Goal: Information Seeking & Learning: Learn about a topic

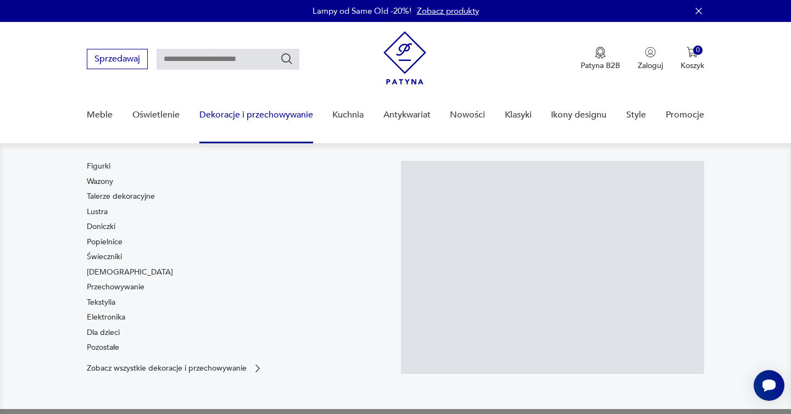
scroll to position [60, 0]
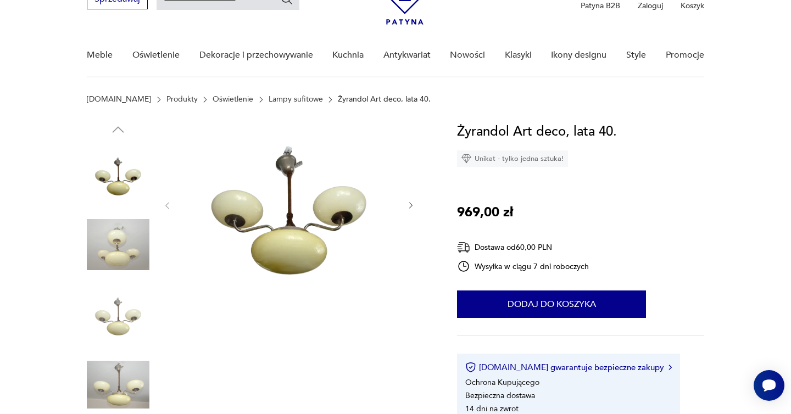
click at [116, 321] on img at bounding box center [118, 314] width 63 height 63
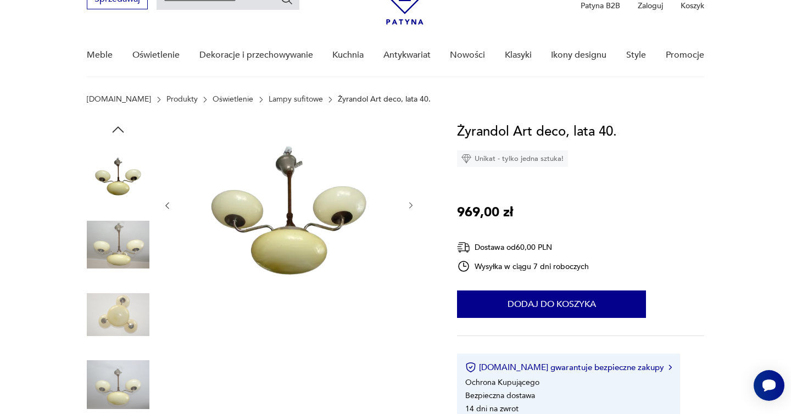
scroll to position [67, 0]
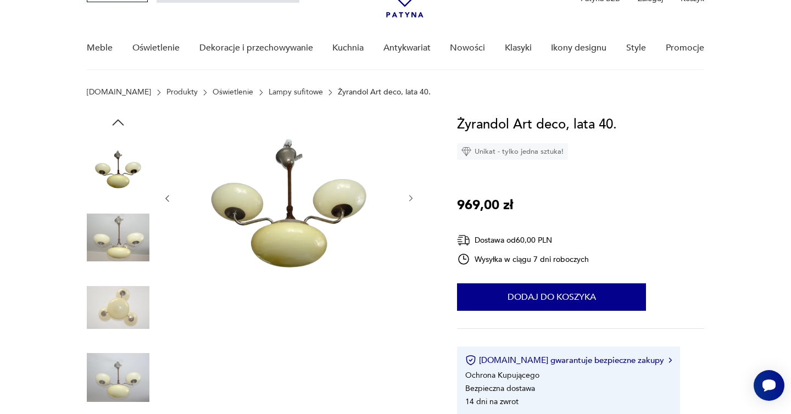
click at [290, 174] on img at bounding box center [289, 197] width 212 height 167
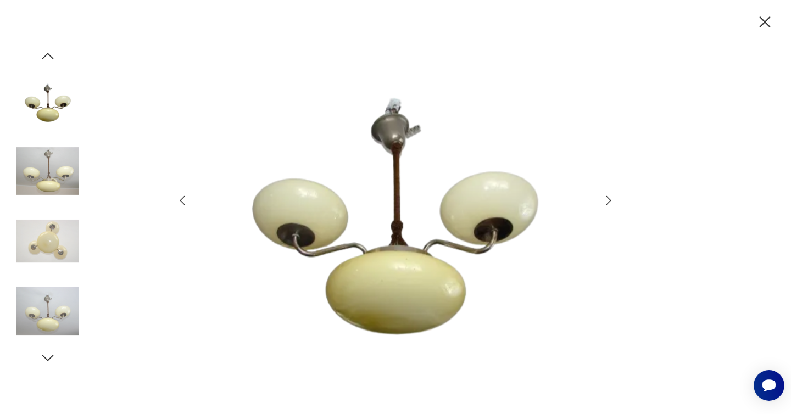
click at [763, 19] on icon "button" at bounding box center [764, 22] width 19 height 19
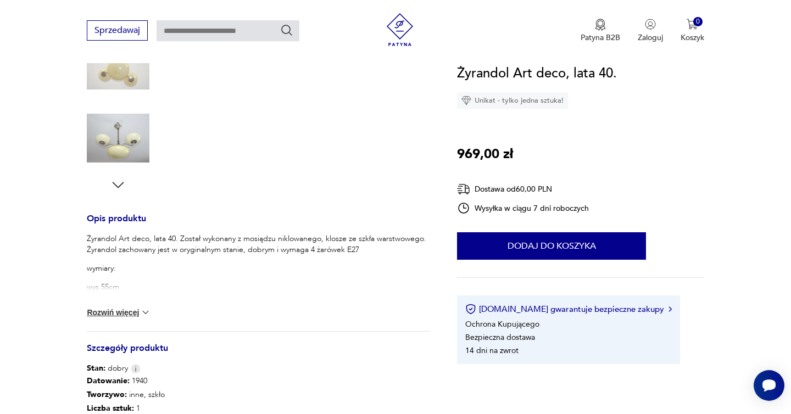
scroll to position [305, 0]
click at [118, 310] on button "Rozwiń więcej" at bounding box center [119, 313] width 64 height 11
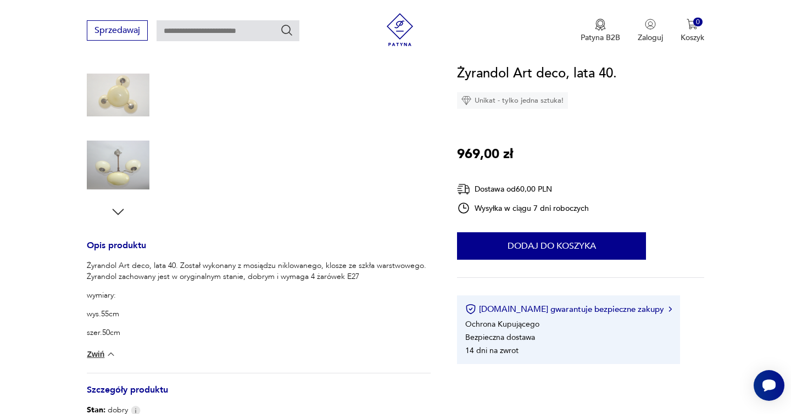
scroll to position [277, 0]
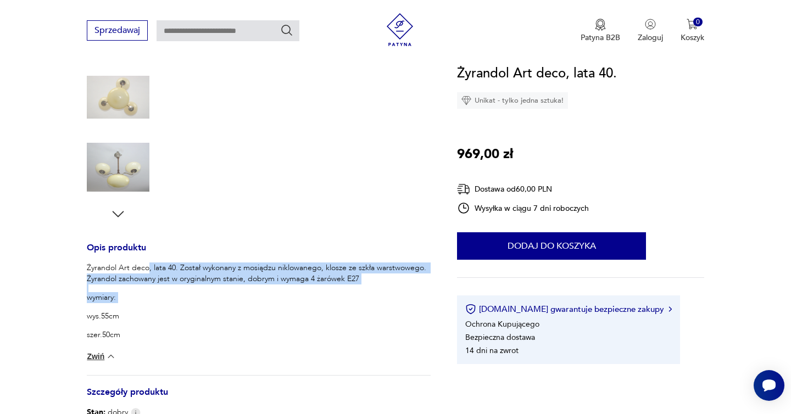
drag, startPoint x: 148, startPoint y: 267, endPoint x: 147, endPoint y: 305, distance: 37.9
click at [147, 305] on div "Żyrandol Art deco, lata 40. Został wykonany z mosiądzu niklowanego, klosze ze s…" at bounding box center [259, 301] width 344 height 78
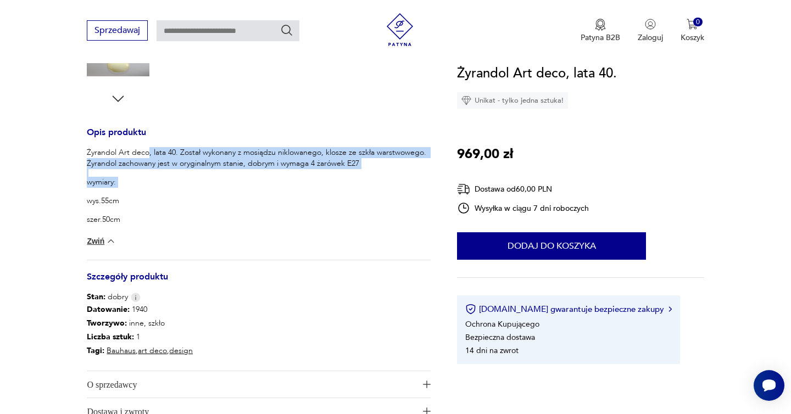
scroll to position [421, 0]
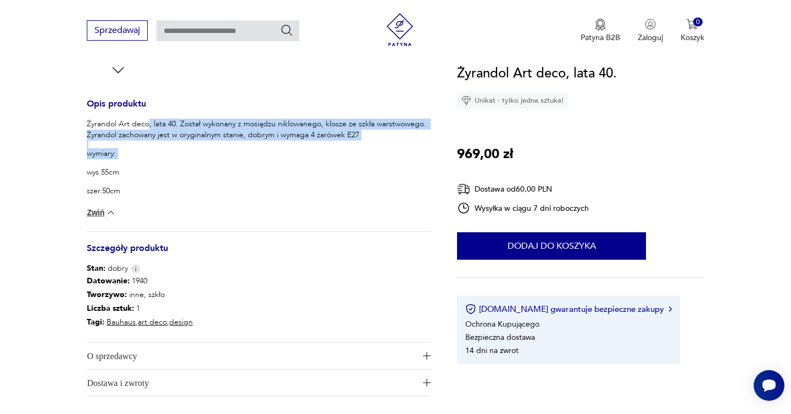
click at [205, 163] on div "Żyrandol Art deco, lata 40. Został wykonany z mosiądzu niklowanego, klosze ze s…" at bounding box center [259, 158] width 344 height 78
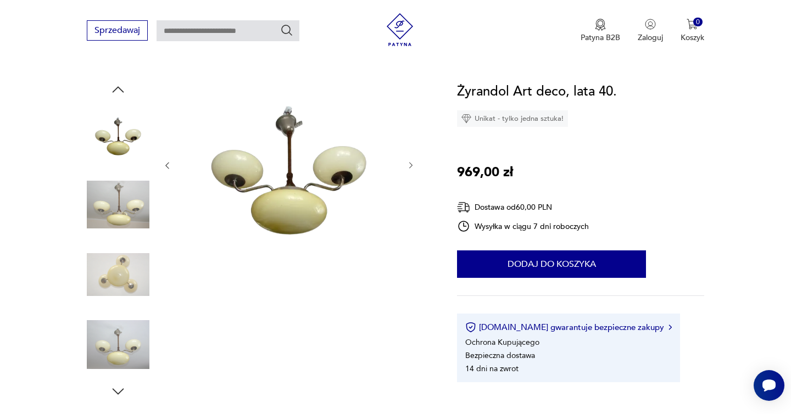
scroll to position [75, 0]
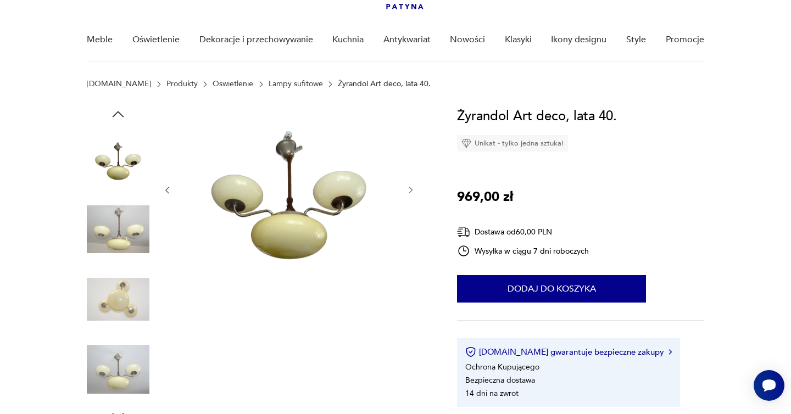
click at [126, 224] on img at bounding box center [118, 229] width 63 height 63
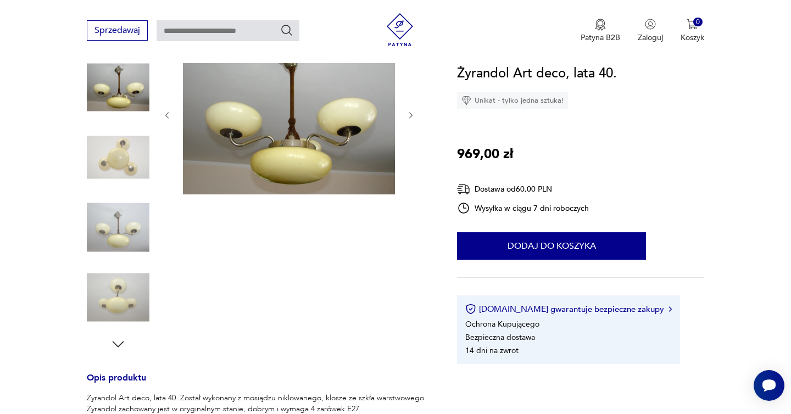
scroll to position [146, 0]
